Goal: Information Seeking & Learning: Learn about a topic

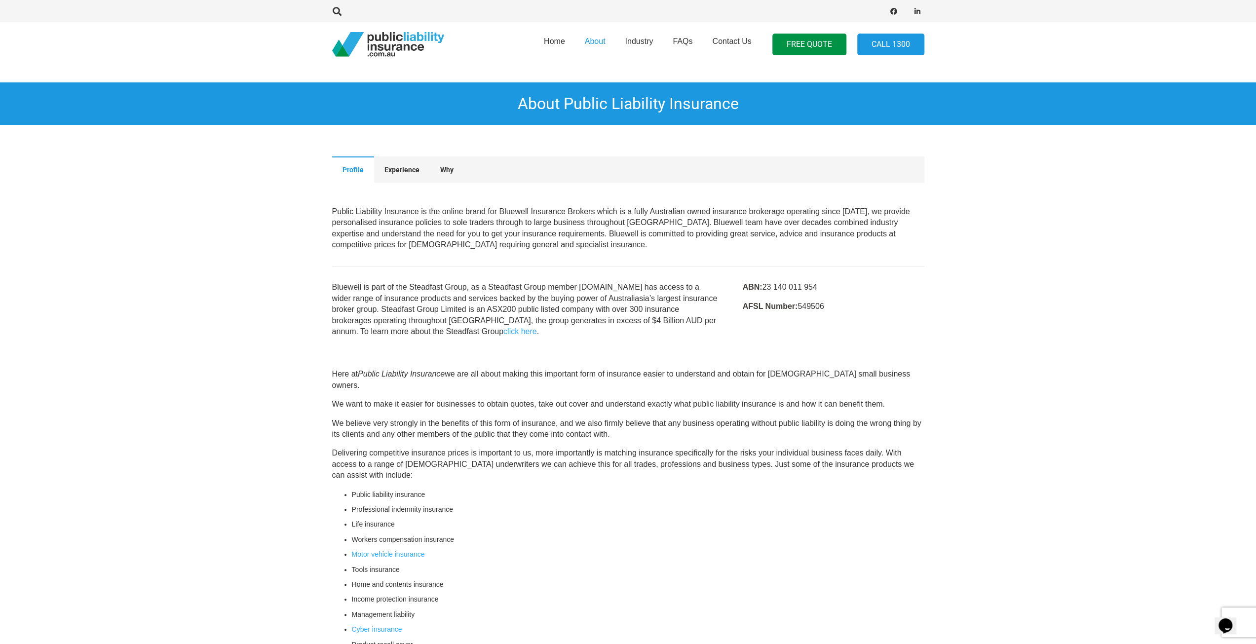
click at [380, 36] on img "pli_logotransparent" at bounding box center [388, 44] width 112 height 25
click at [550, 40] on span "Home" at bounding box center [554, 41] width 21 height 8
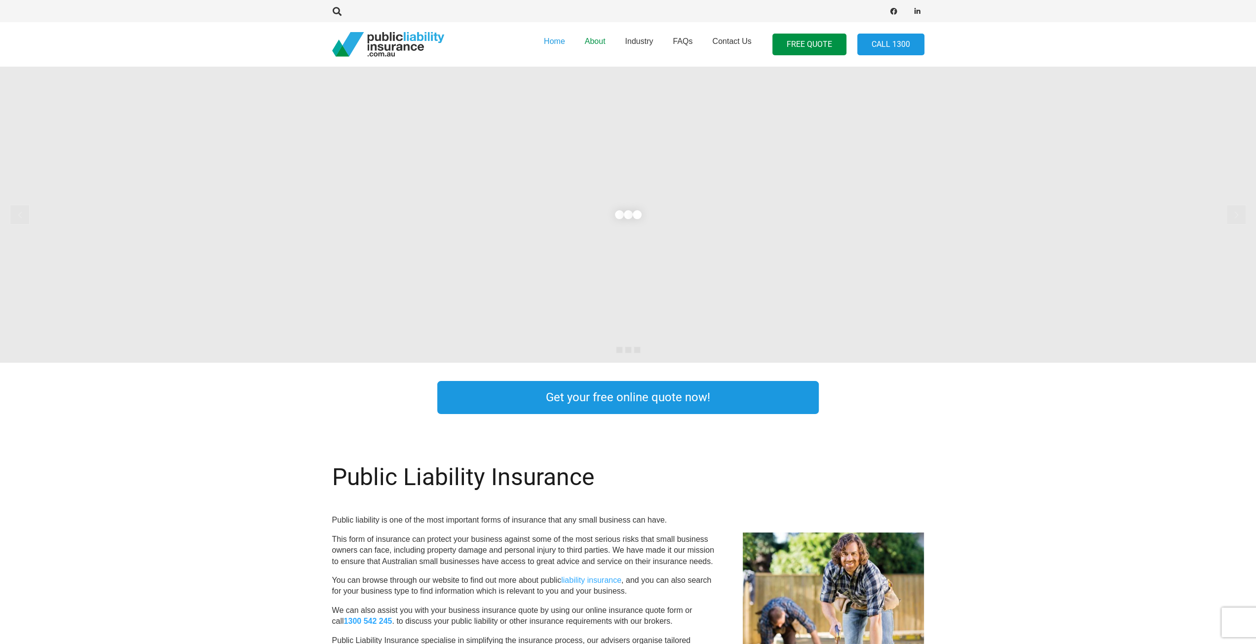
click at [596, 41] on span "About" at bounding box center [595, 41] width 21 height 8
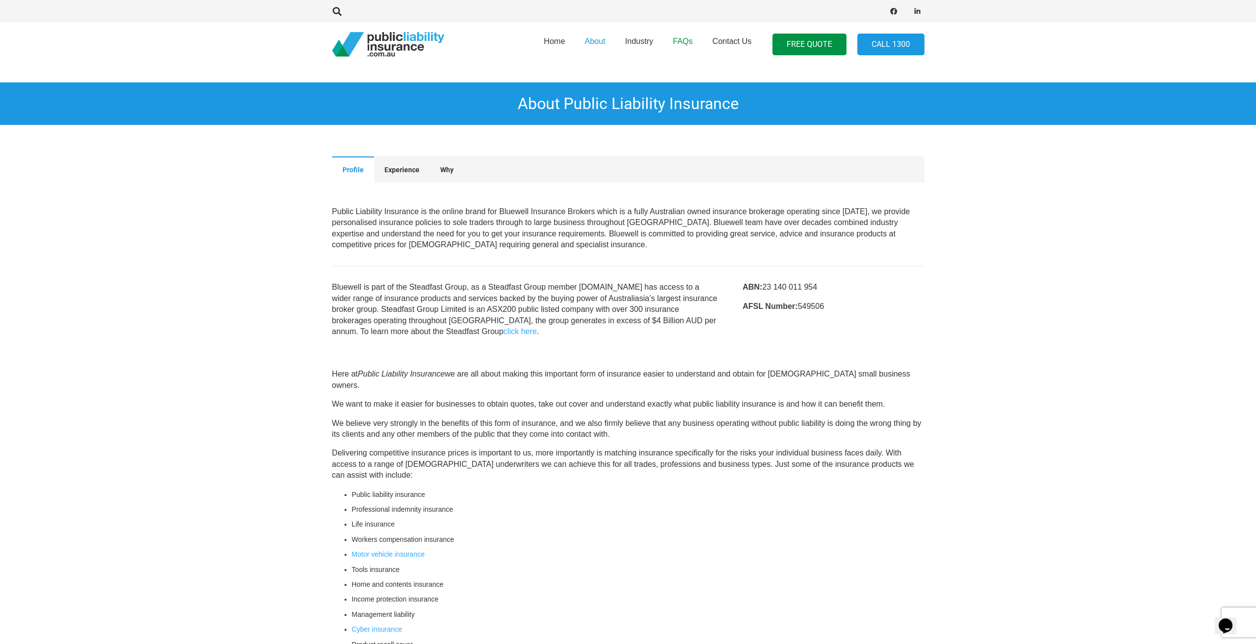
click at [693, 42] on link "FAQs" at bounding box center [682, 44] width 39 height 50
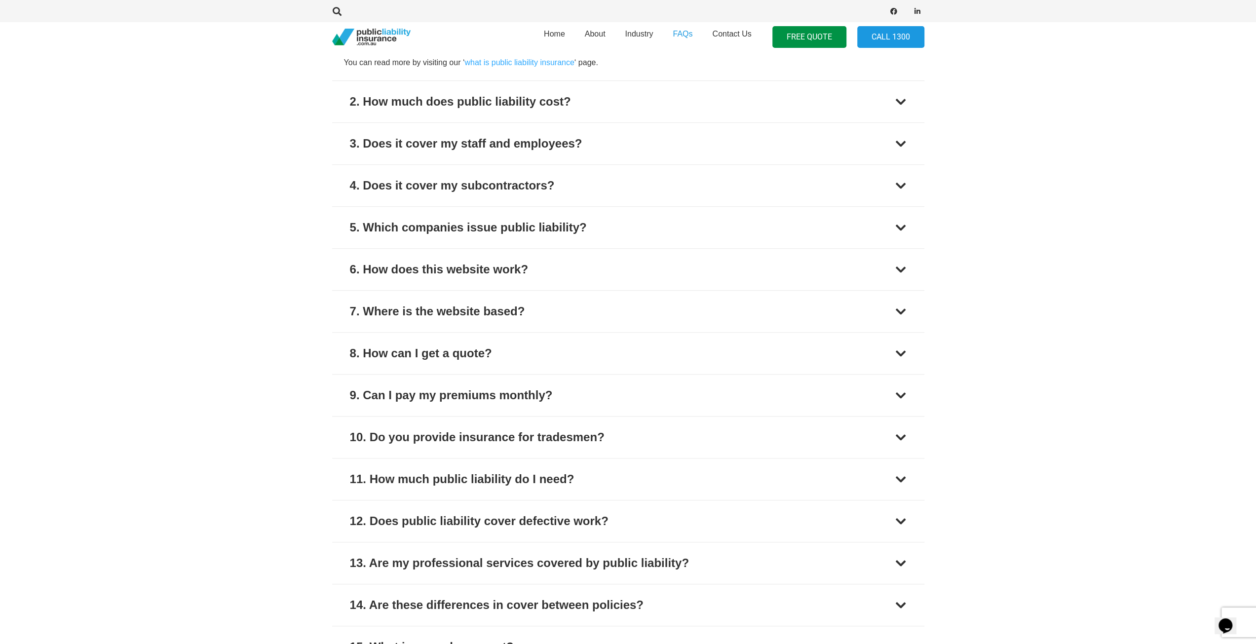
scroll to position [543, 0]
